Goal: Task Accomplishment & Management: Manage account settings

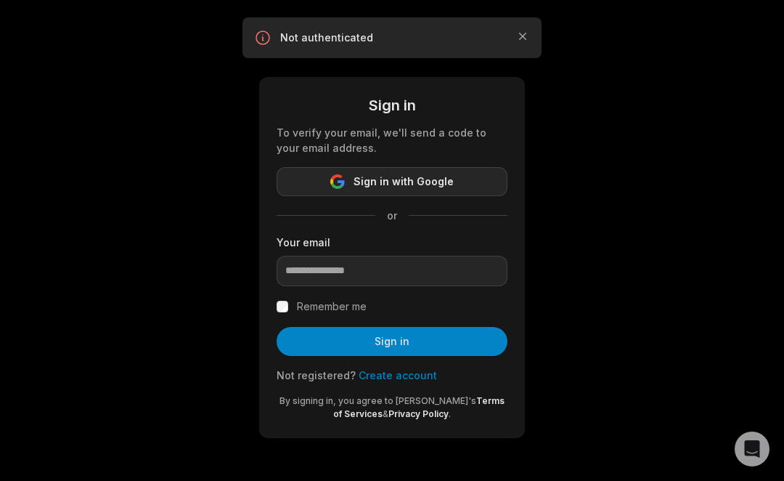
click at [404, 183] on span "Sign in with Google" at bounding box center [404, 181] width 100 height 17
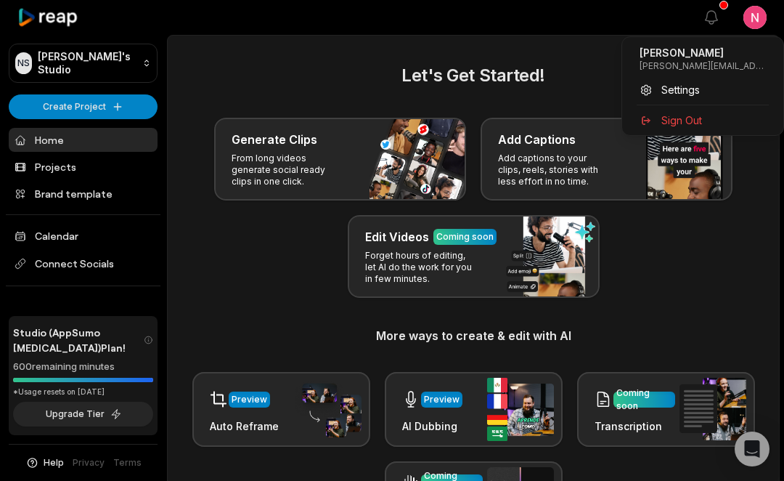
click at [743, 19] on html "NS [PERSON_NAME]'s Studio Create Project Home Projects Brand template Calendar …" at bounding box center [392, 240] width 784 height 481
click at [668, 89] on span "Settings" at bounding box center [681, 89] width 38 height 15
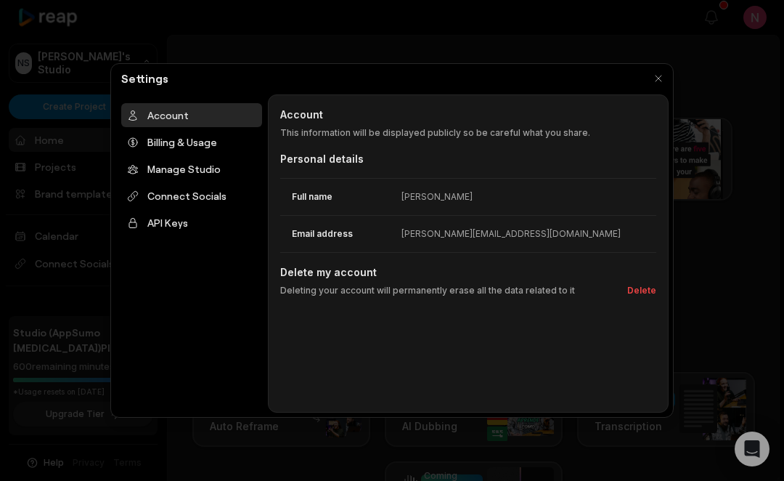
click at [158, 117] on div "Account" at bounding box center [191, 115] width 141 height 24
click at [152, 168] on div "Manage Studio" at bounding box center [191, 169] width 141 height 24
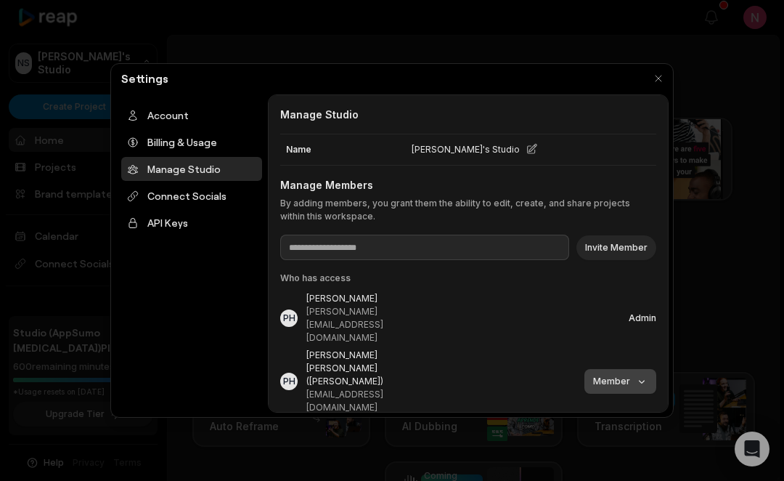
click at [624, 343] on body "NS Nicole's Studio Create Project Home Projects Brand template Calendar Connect…" at bounding box center [392, 240] width 784 height 481
click at [598, 404] on div "Remove" at bounding box center [610, 403] width 86 height 24
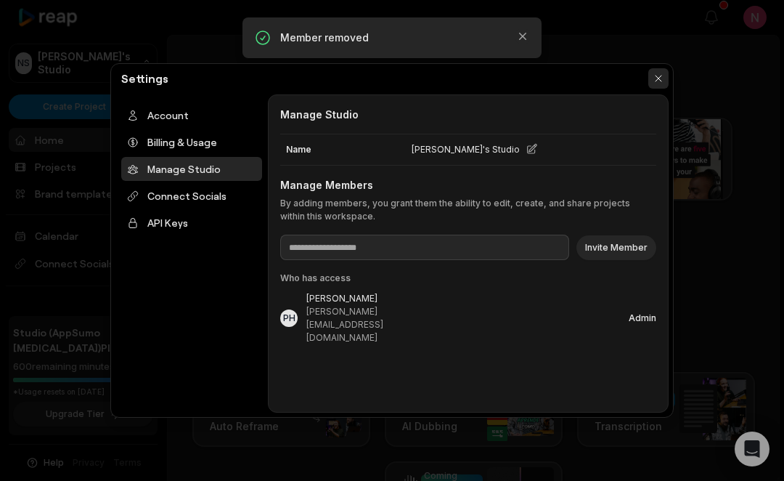
click at [658, 76] on button "button" at bounding box center [658, 78] width 20 height 20
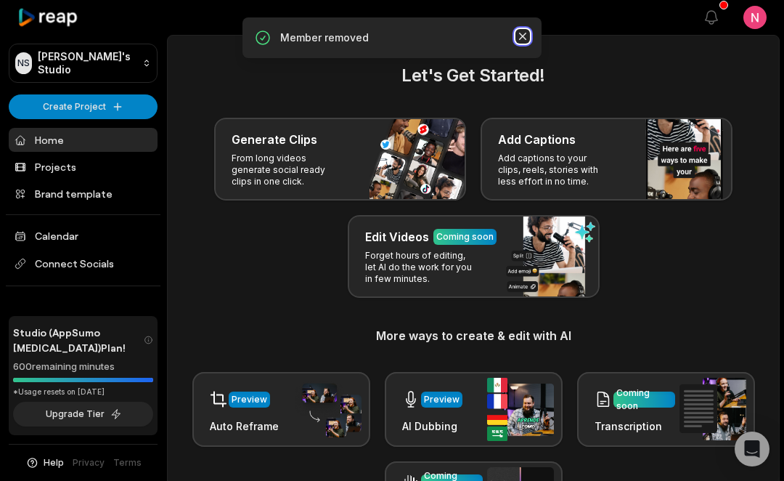
click at [519, 38] on icon "button" at bounding box center [522, 36] width 7 height 7
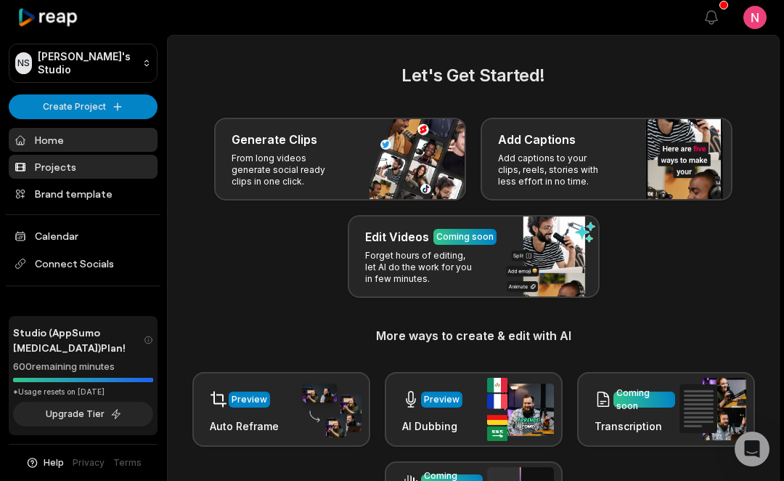
click at [60, 167] on link "Projects" at bounding box center [83, 167] width 149 height 24
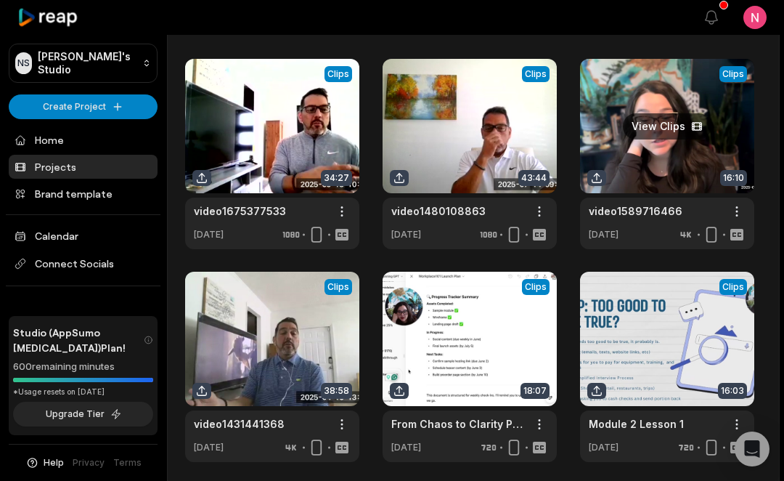
scroll to position [48, 0]
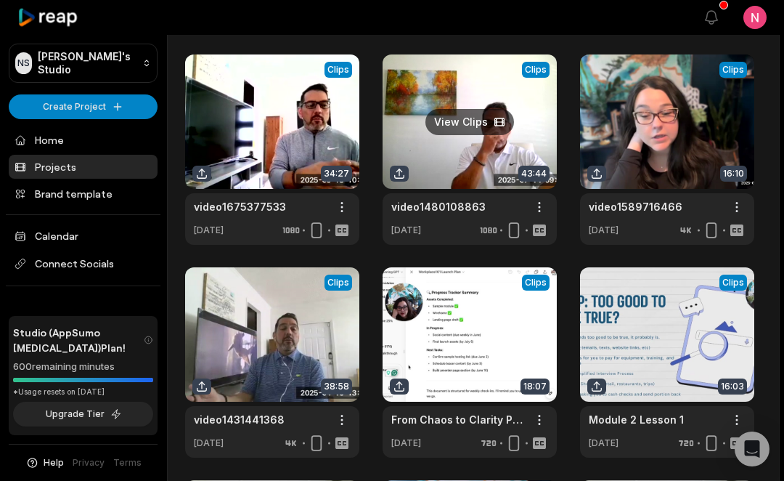
click at [463, 131] on link at bounding box center [470, 149] width 174 height 190
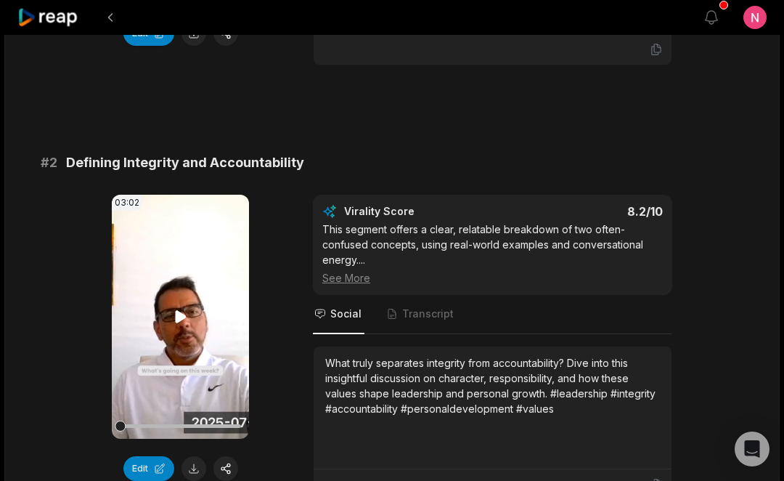
scroll to position [460, 0]
